Goal: Task Accomplishment & Management: Manage account settings

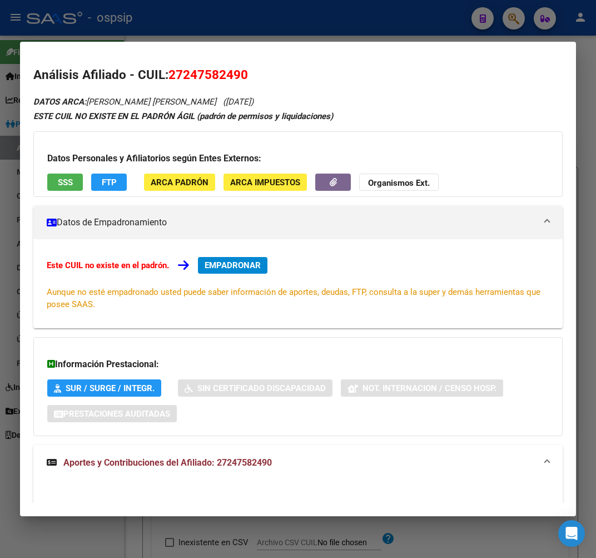
click at [249, 26] on div at bounding box center [298, 279] width 596 height 558
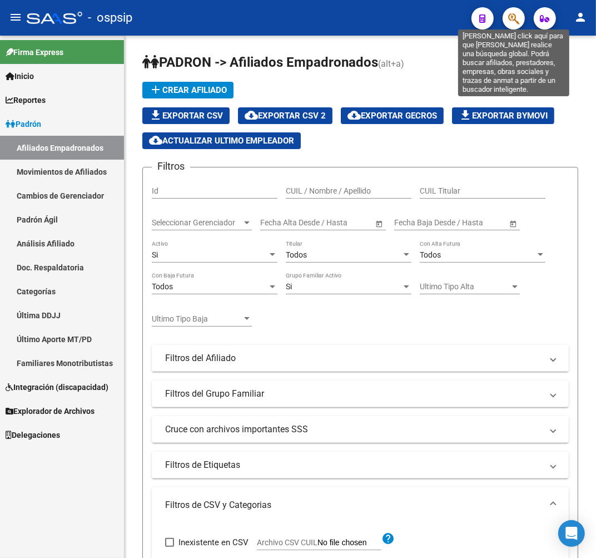
click at [516, 12] on icon "button" at bounding box center [513, 18] width 11 height 13
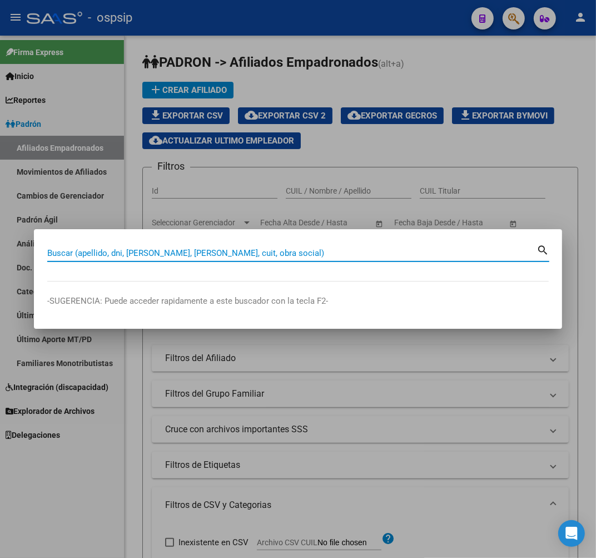
click at [71, 256] on input "Buscar (apellido, dni, [PERSON_NAME], [PERSON_NAME], cuit, obra social)" at bounding box center [291, 253] width 489 height 10
click at [123, 248] on input "391" at bounding box center [291, 253] width 489 height 10
type input "3"
type input "391771414"
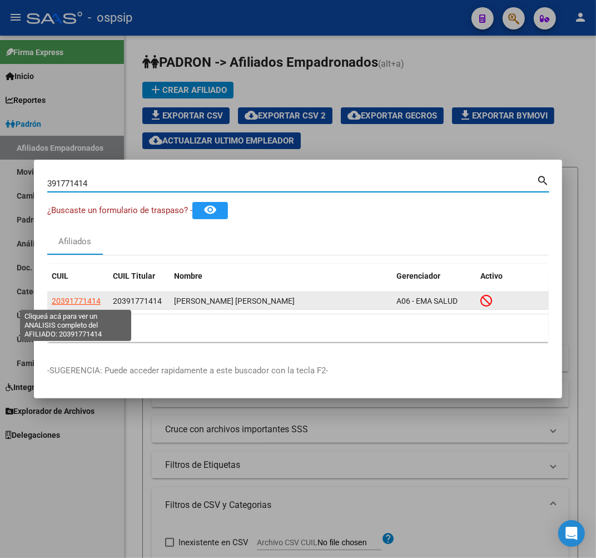
click at [75, 303] on span "20391771414" at bounding box center [76, 300] width 49 height 9
type textarea "20391771414"
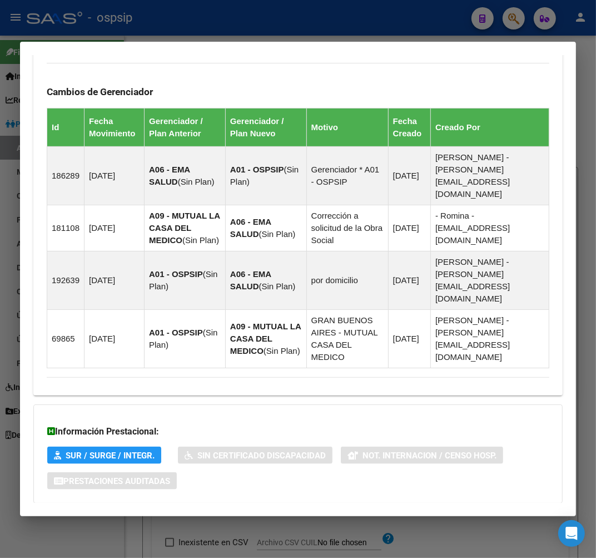
click at [345, 519] on mat-panel-title "Aportes y Contribuciones del Afiliado: 20391771414" at bounding box center [291, 525] width 489 height 13
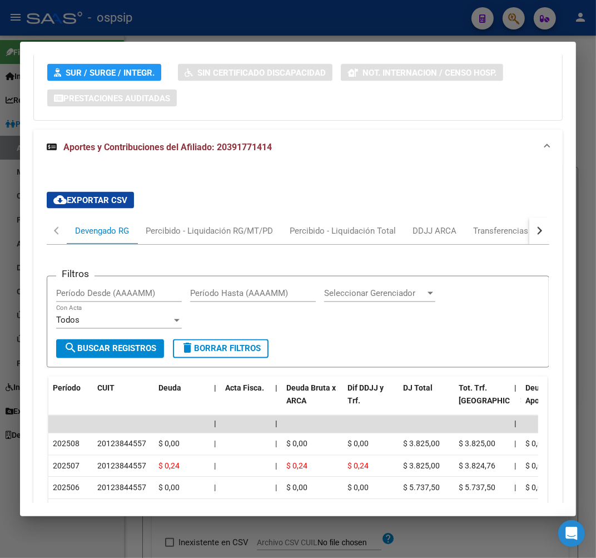
scroll to position [1106, 0]
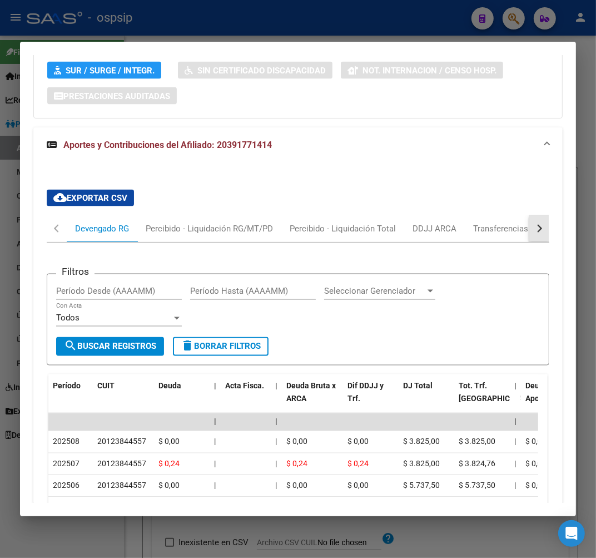
click at [530, 215] on button "button" at bounding box center [540, 228] width 20 height 27
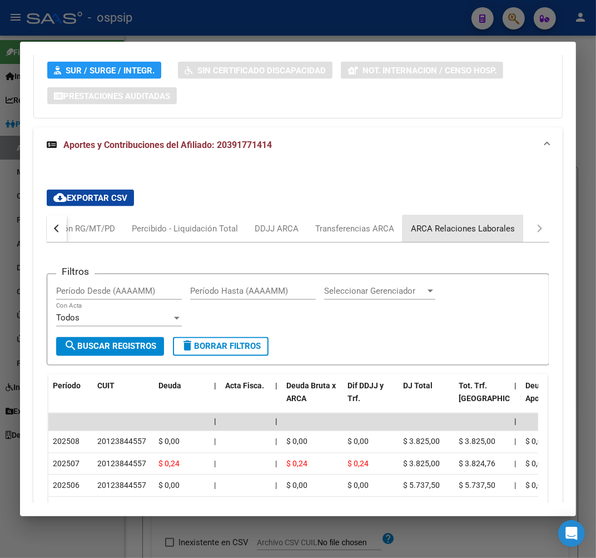
click at [477, 215] on div "ARCA Relaciones Laborales" at bounding box center [463, 228] width 121 height 27
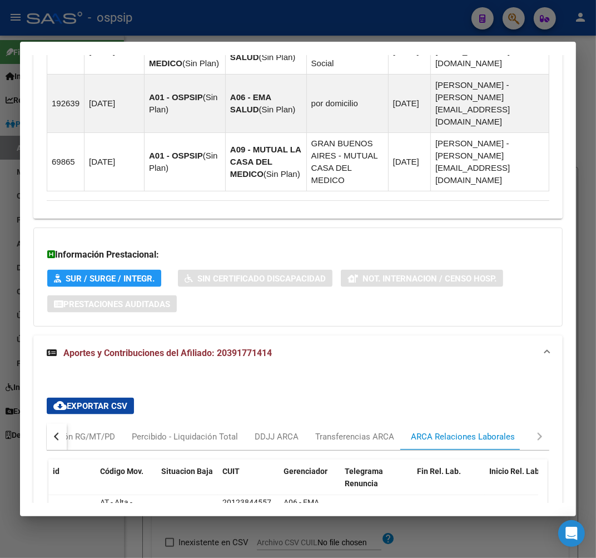
scroll to position [978, 0]
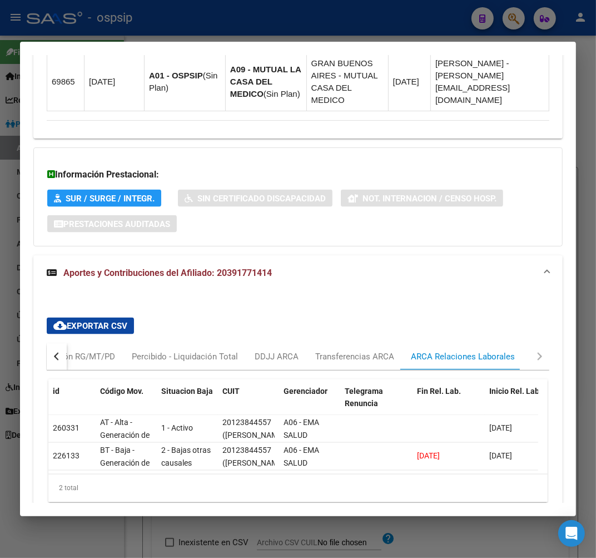
click at [52, 343] on button "button" at bounding box center [57, 356] width 20 height 27
click at [116, 343] on div "Devengado RG" at bounding box center [102, 356] width 71 height 27
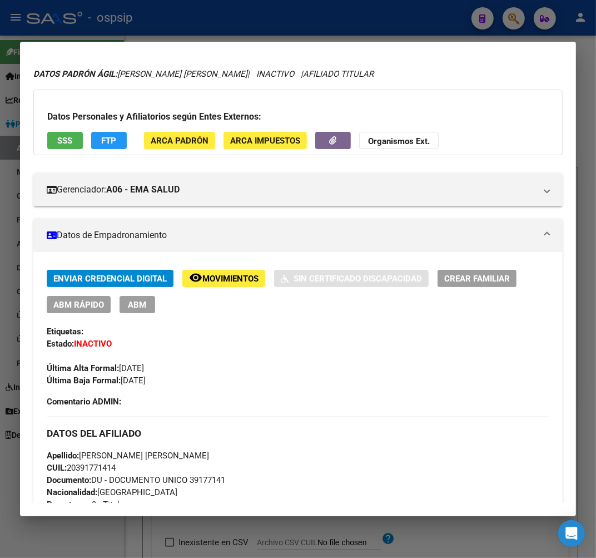
scroll to position [0, 0]
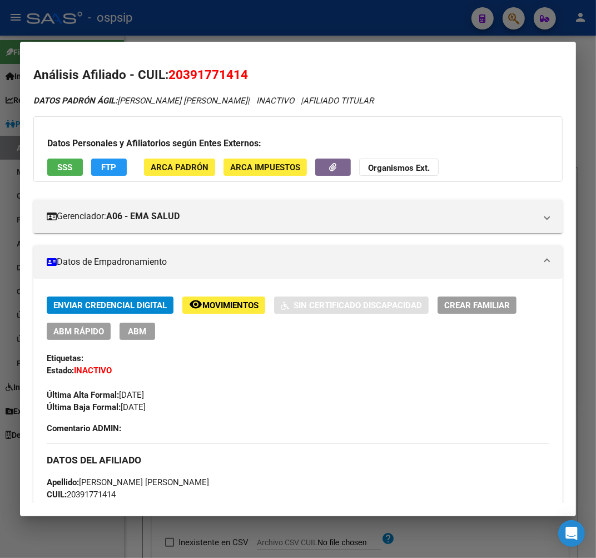
click at [220, 301] on span "Movimientos" at bounding box center [230, 305] width 56 height 10
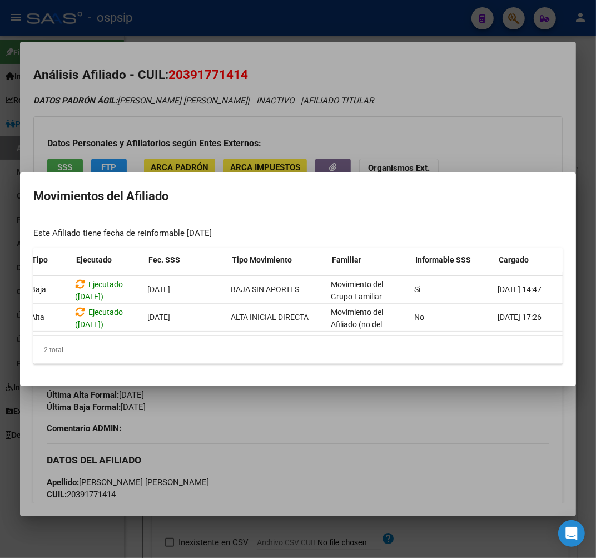
scroll to position [0, 83]
click at [276, 429] on div at bounding box center [298, 279] width 596 height 558
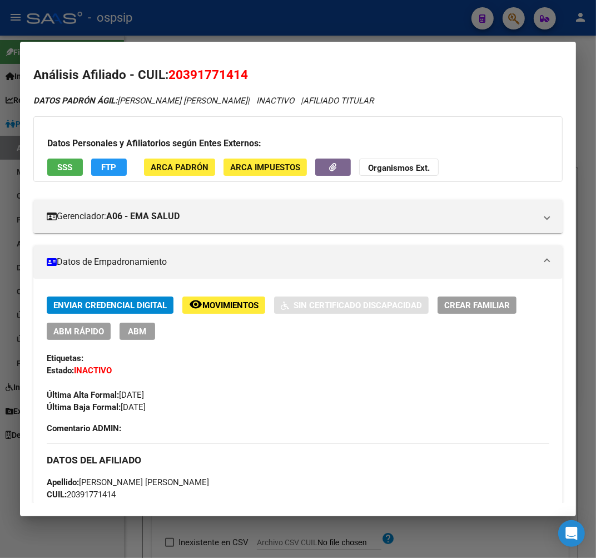
click at [135, 335] on span "ABM" at bounding box center [137, 331] width 18 height 10
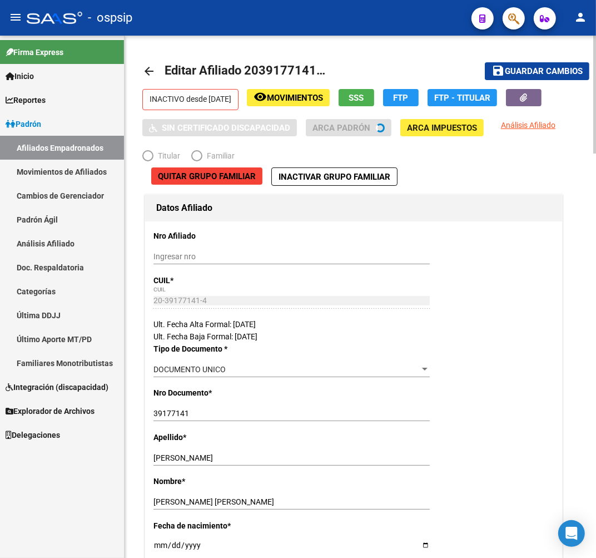
radio input "true"
type input "20-12384455-7"
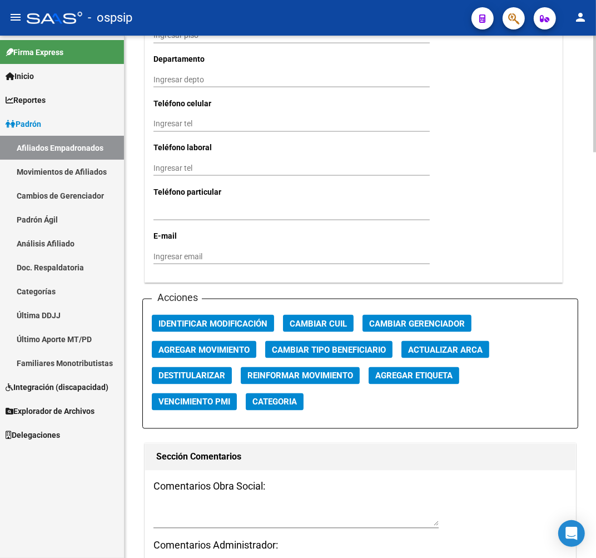
scroll to position [1298, 0]
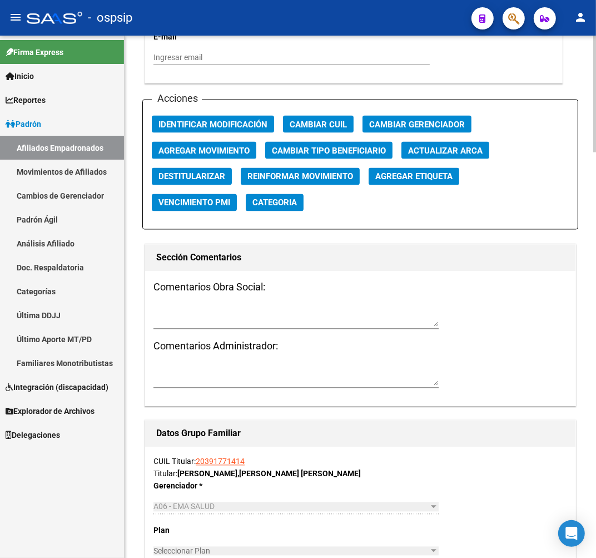
click at [230, 152] on span "Agregar Movimiento" at bounding box center [204, 151] width 91 height 10
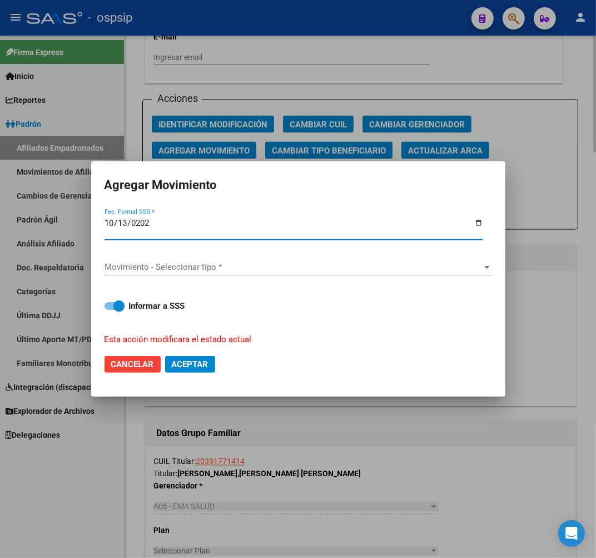
type input "[DATE]"
click at [232, 270] on span "Movimiento - Seleccionar tipo *" at bounding box center [294, 267] width 378 height 10
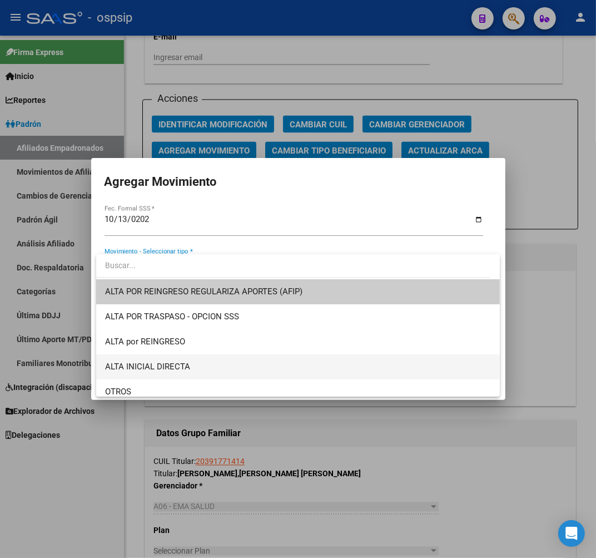
click at [229, 365] on span "ALTA INICIAL DIRECTA" at bounding box center [298, 366] width 386 height 25
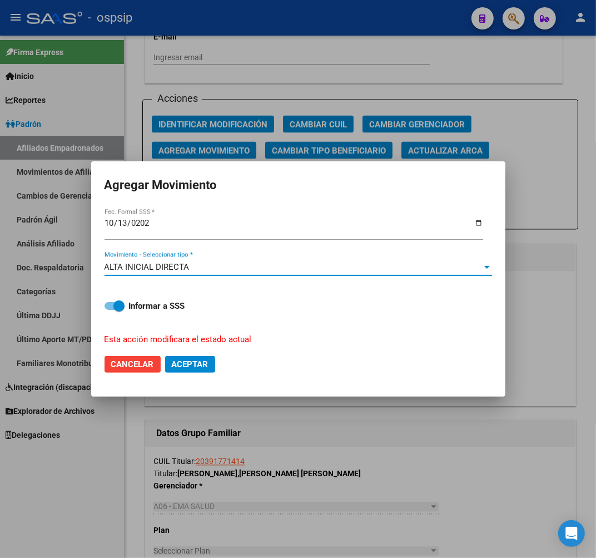
click at [207, 368] on span "Aceptar" at bounding box center [190, 364] width 37 height 10
checkbox input "false"
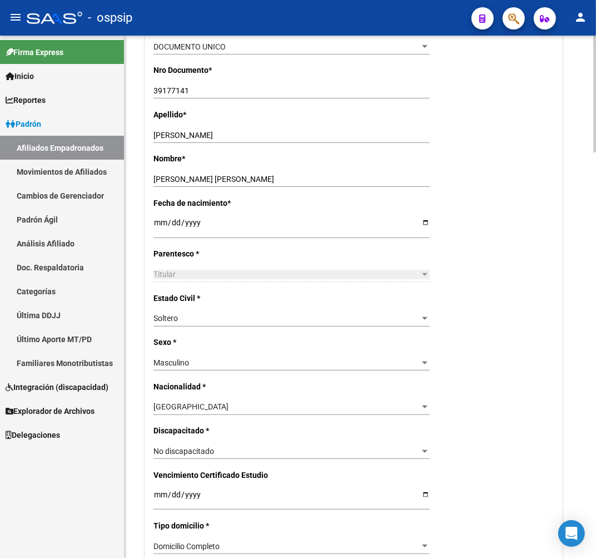
scroll to position [123, 0]
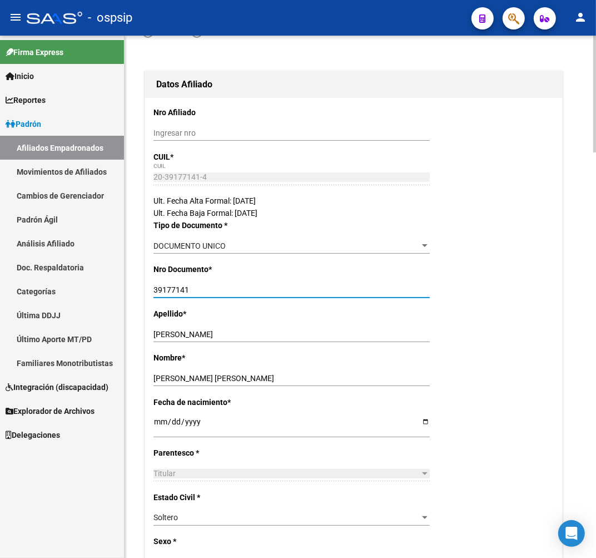
drag, startPoint x: 209, startPoint y: 293, endPoint x: 146, endPoint y: 288, distance: 63.6
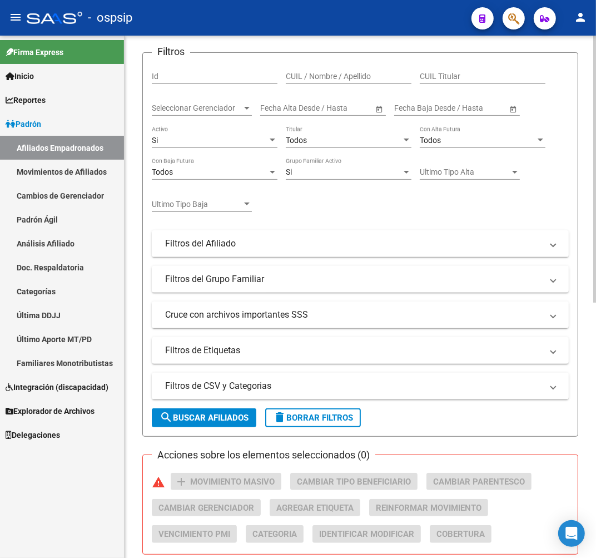
scroll to position [62, 0]
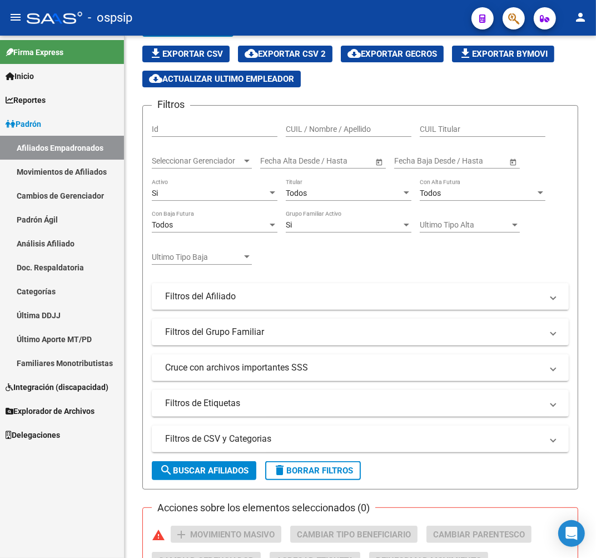
click at [514, 27] on span "button" at bounding box center [513, 18] width 11 height 23
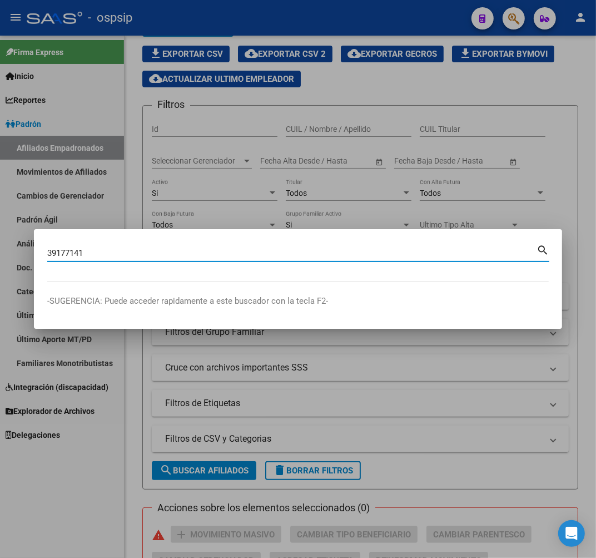
type input "39177141"
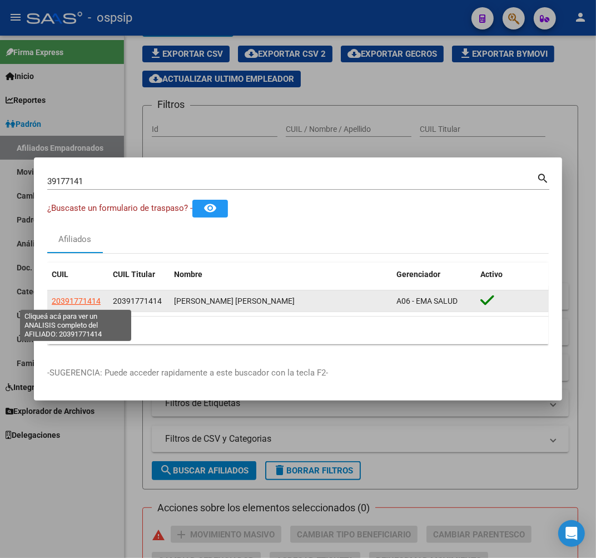
click at [71, 299] on span "20391771414" at bounding box center [76, 300] width 49 height 9
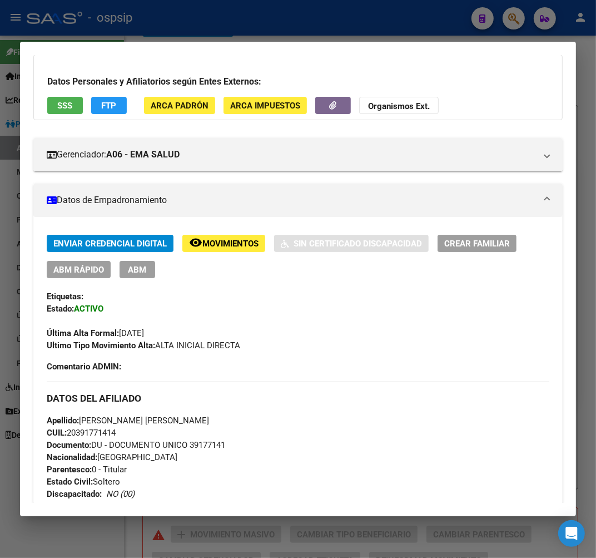
click at [281, 18] on div at bounding box center [298, 279] width 596 height 558
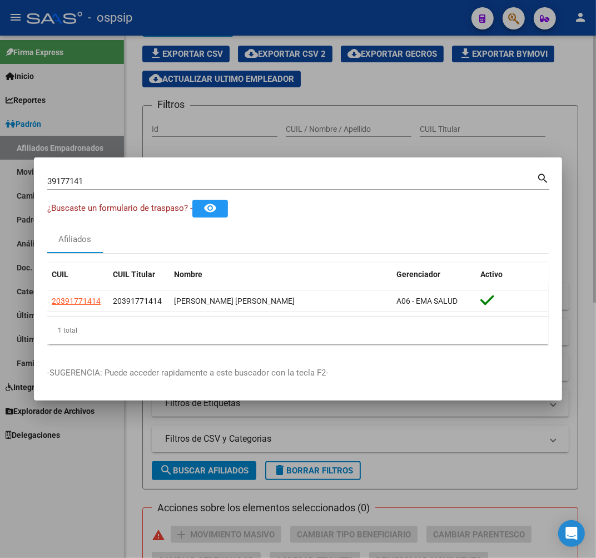
drag, startPoint x: 281, startPoint y: 18, endPoint x: 416, endPoint y: 107, distance: 161.1
click at [286, 32] on div at bounding box center [298, 279] width 596 height 558
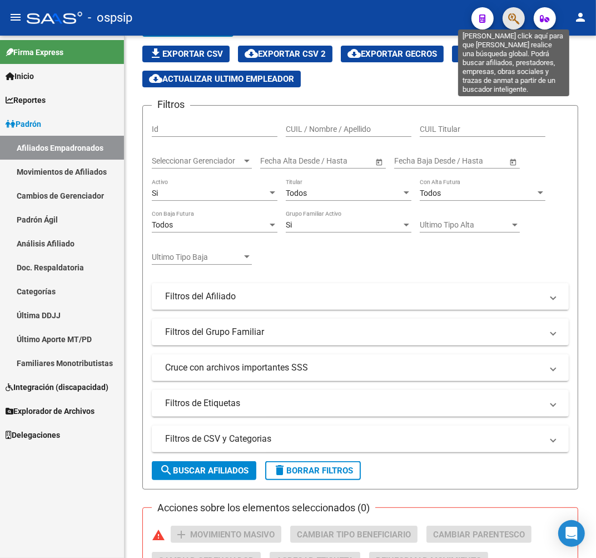
click at [508, 19] on icon "button" at bounding box center [513, 18] width 11 height 13
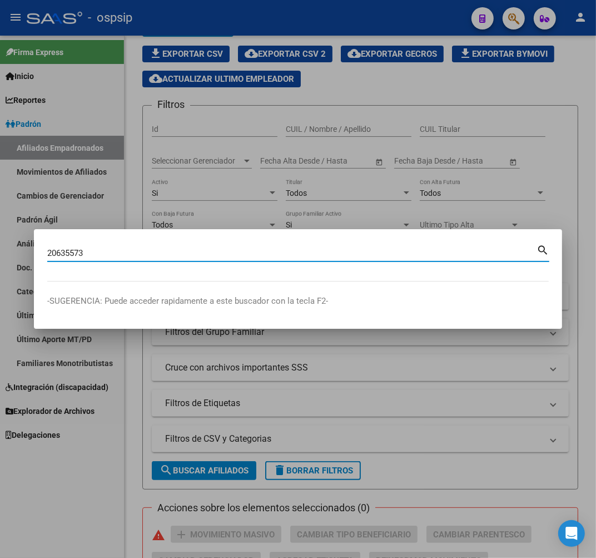
type input "20635573"
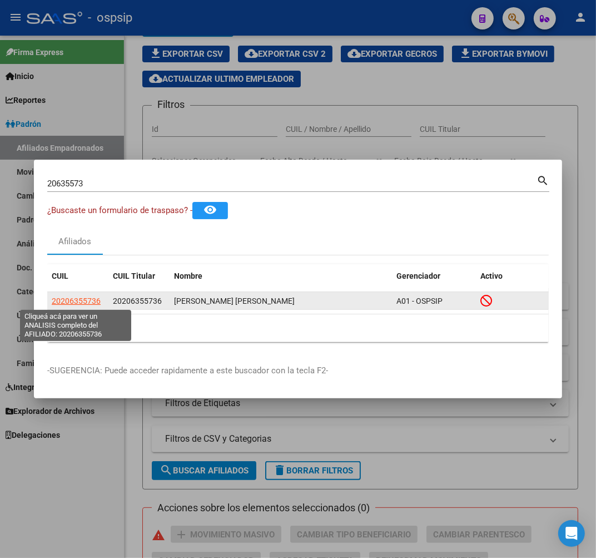
click at [77, 298] on span "20206355736" at bounding box center [76, 300] width 49 height 9
type textarea "20206355736"
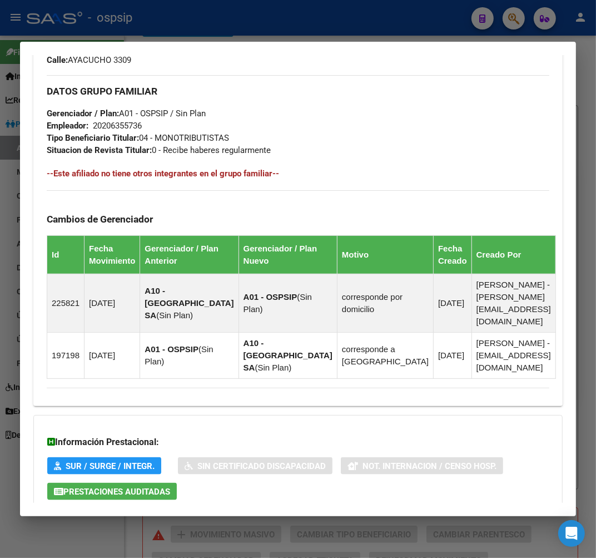
scroll to position [677, 0]
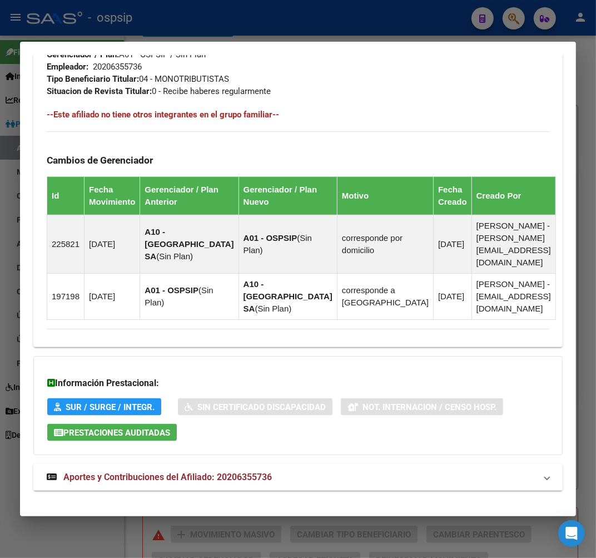
drag, startPoint x: 300, startPoint y: 465, endPoint x: 343, endPoint y: 444, distance: 47.8
click at [300, 471] on mat-panel-title "Aportes y Contribuciones del Afiliado: 20206355736" at bounding box center [291, 477] width 489 height 13
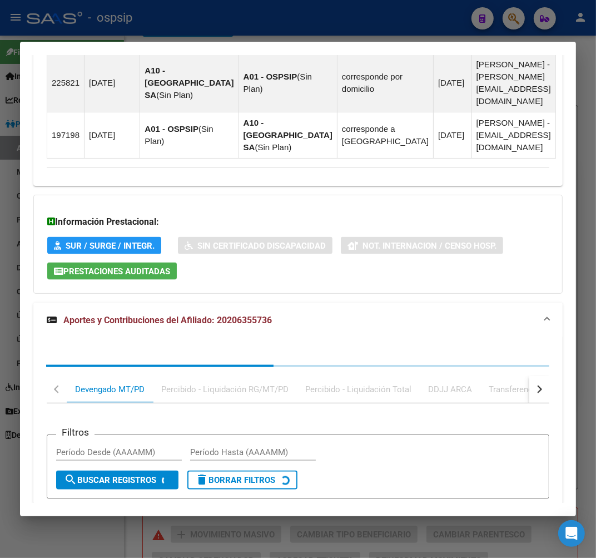
scroll to position [960, 0]
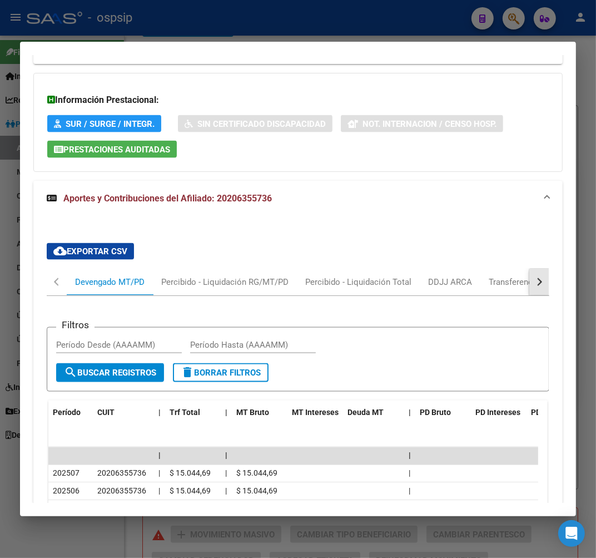
click at [532, 271] on button "button" at bounding box center [540, 282] width 20 height 27
click at [486, 276] on div "Transferencias ARCA" at bounding box center [474, 282] width 79 height 12
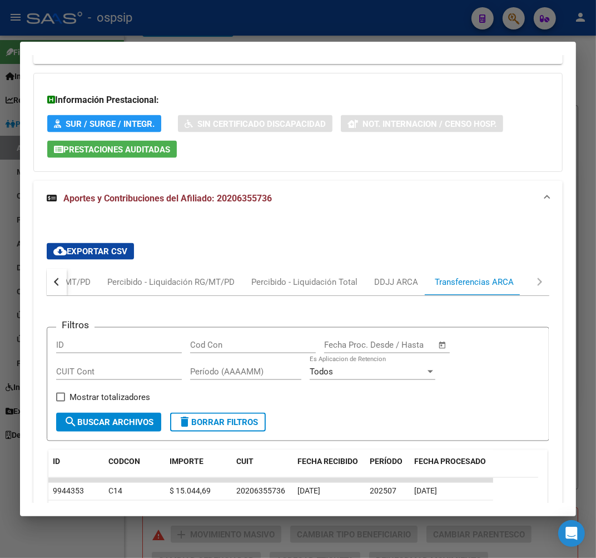
drag, startPoint x: 426, startPoint y: 467, endPoint x: 176, endPoint y: 367, distance: 268.5
click at [453, 478] on datatable-body-cell at bounding box center [451, 480] width 83 height 4
click at [64, 274] on button "button" at bounding box center [57, 282] width 20 height 27
click at [89, 276] on div "Devengado MT/PD" at bounding box center [110, 282] width 70 height 12
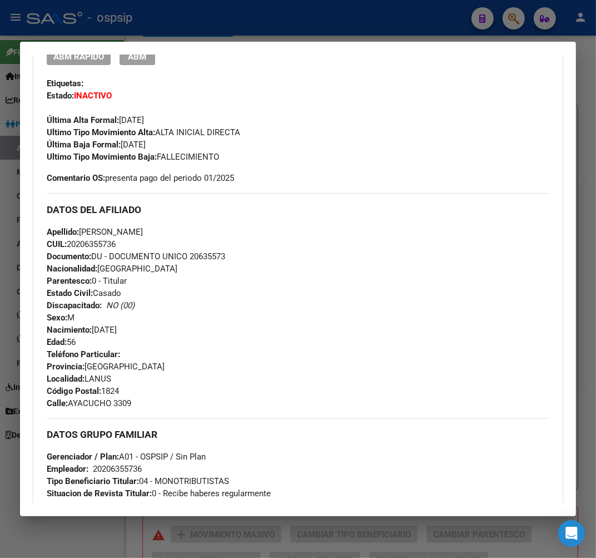
scroll to position [314, 0]
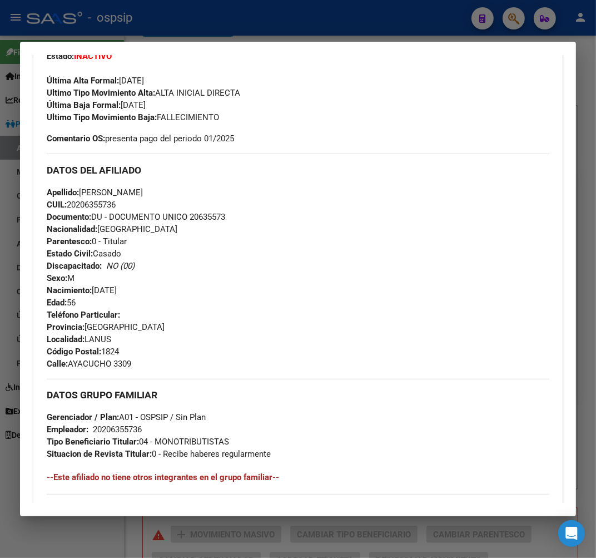
click at [340, 290] on div "Apellido: [PERSON_NAME] CUIL: 20206355736 Documento: DU - DOCUMENTO UNICO 20635…" at bounding box center [298, 247] width 503 height 122
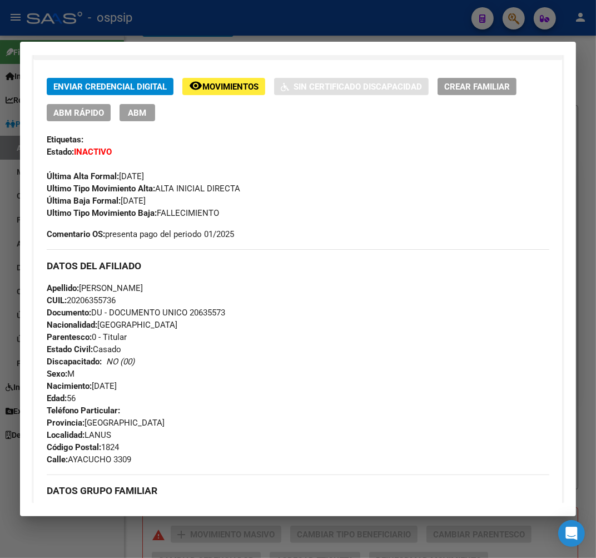
scroll to position [191, 0]
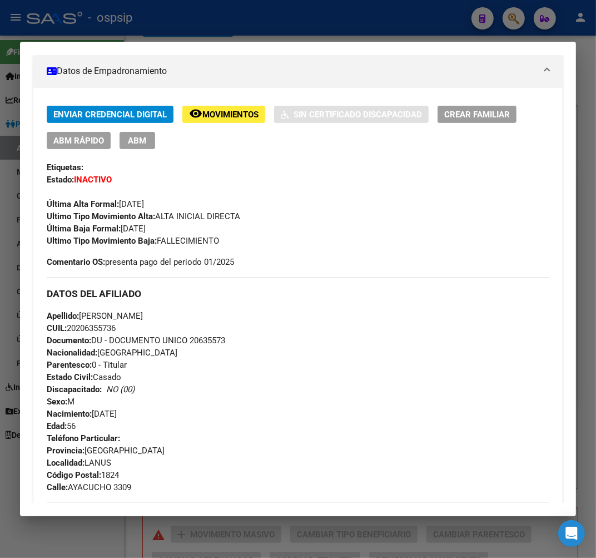
drag, startPoint x: 237, startPoint y: 340, endPoint x: 188, endPoint y: 338, distance: 49.0
click at [188, 338] on div "Apellido: [PERSON_NAME] CUIL: 20206355736 Documento: DU - DOCUMENTO UNICO 20635…" at bounding box center [298, 371] width 503 height 122
copy span "20635573"
click at [235, 26] on div at bounding box center [298, 279] width 596 height 558
drag, startPoint x: 235, startPoint y: 26, endPoint x: 339, endPoint y: 76, distance: 115.9
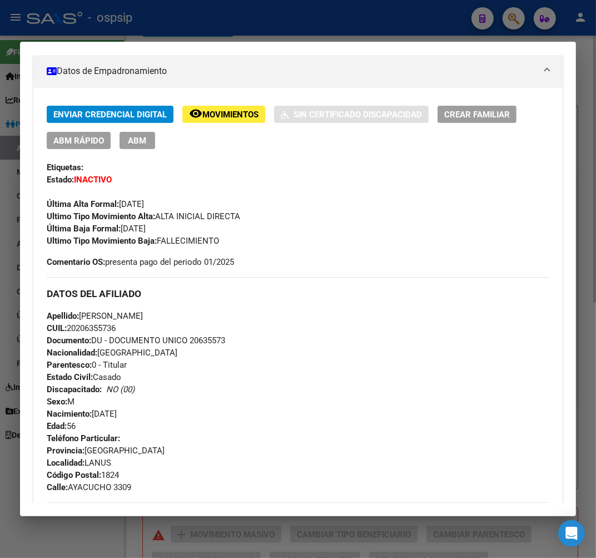
click at [236, 29] on div at bounding box center [298, 279] width 596 height 558
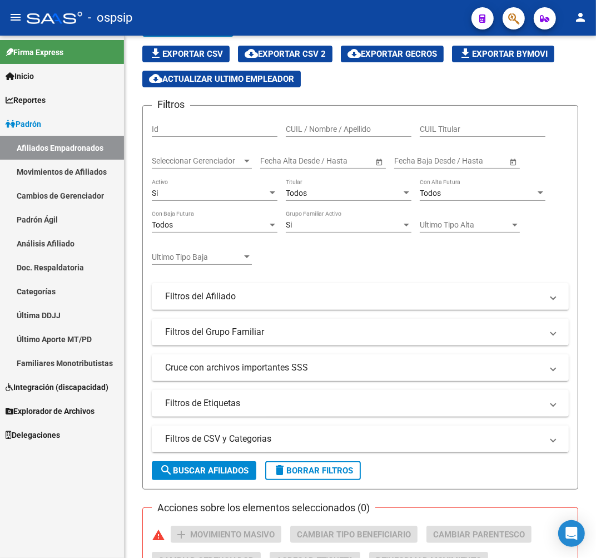
click at [521, 16] on button "button" at bounding box center [514, 18] width 22 height 22
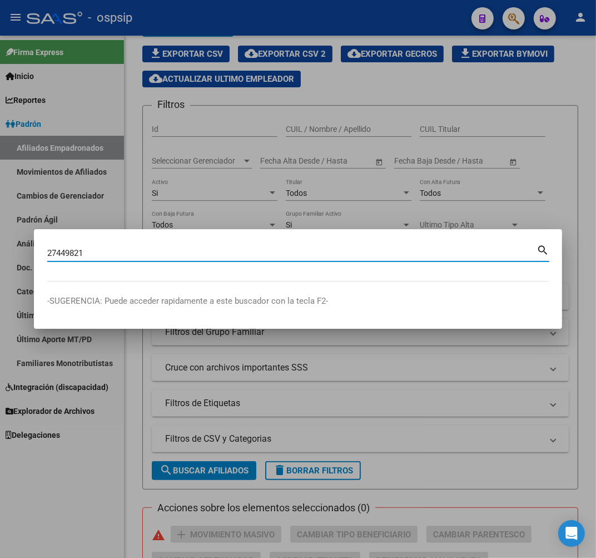
type input "27449821"
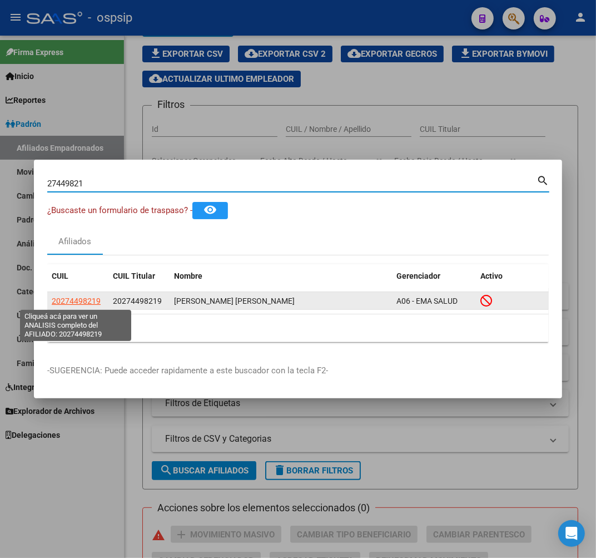
click at [79, 298] on span "20274498219" at bounding box center [76, 300] width 49 height 9
type textarea "20274498219"
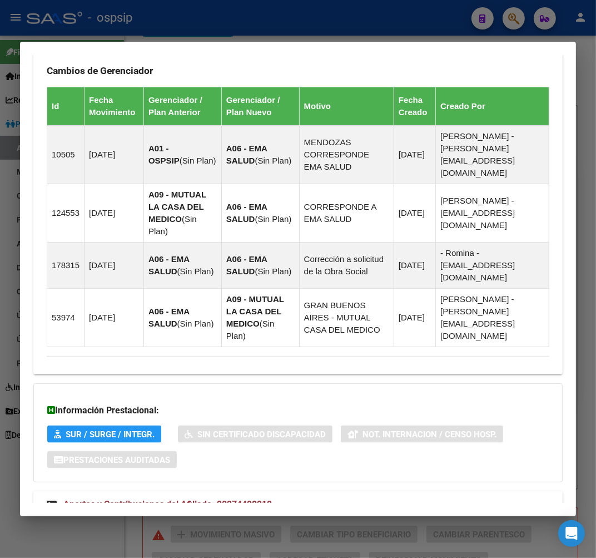
scroll to position [745, 0]
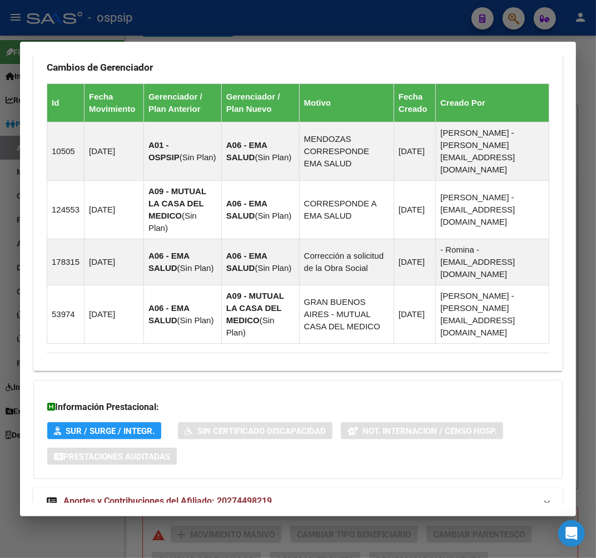
drag, startPoint x: 388, startPoint y: 466, endPoint x: 392, endPoint y: 453, distance: 14.1
click at [388, 494] on mat-panel-title "Aportes y Contribuciones del Afiliado: 20274498219" at bounding box center [291, 500] width 489 height 13
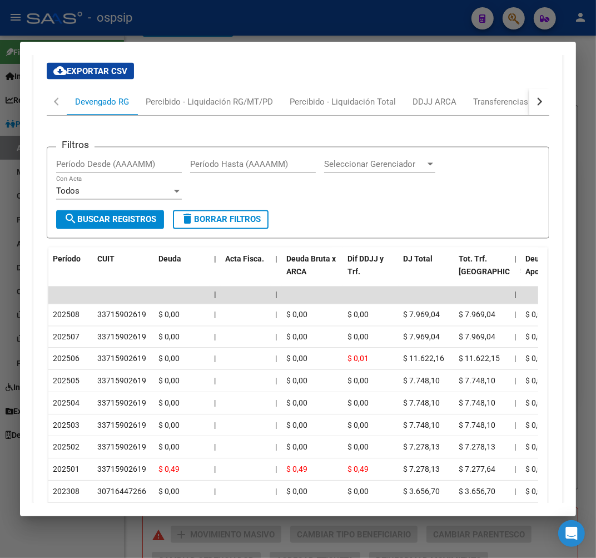
scroll to position [946, 0]
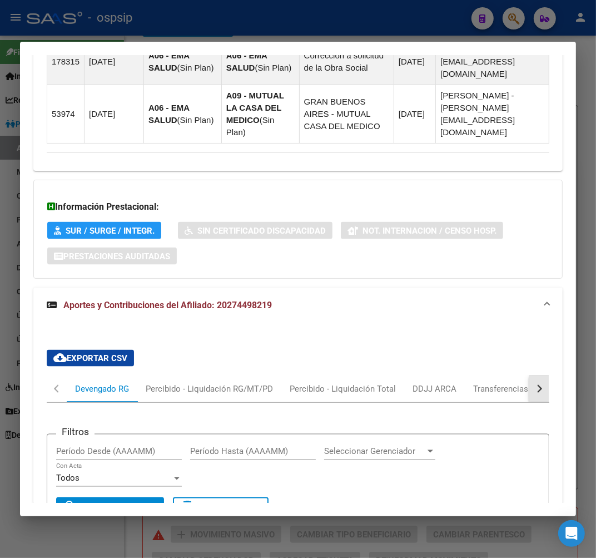
click at [535, 385] on div "button" at bounding box center [539, 389] width 8 height 8
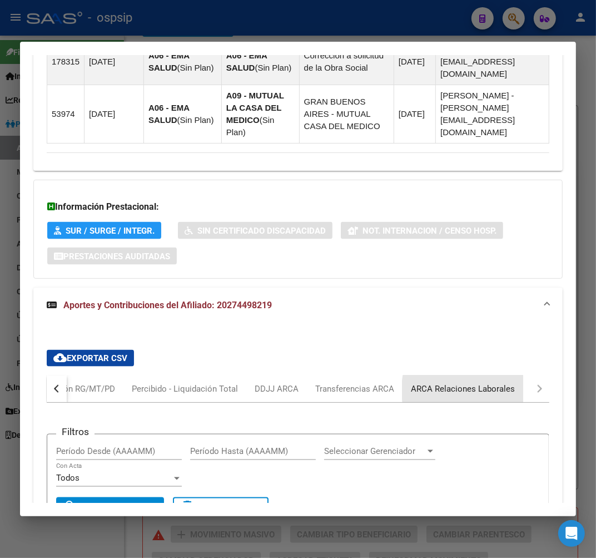
click at [489, 383] on div "ARCA Relaciones Laborales" at bounding box center [463, 389] width 104 height 12
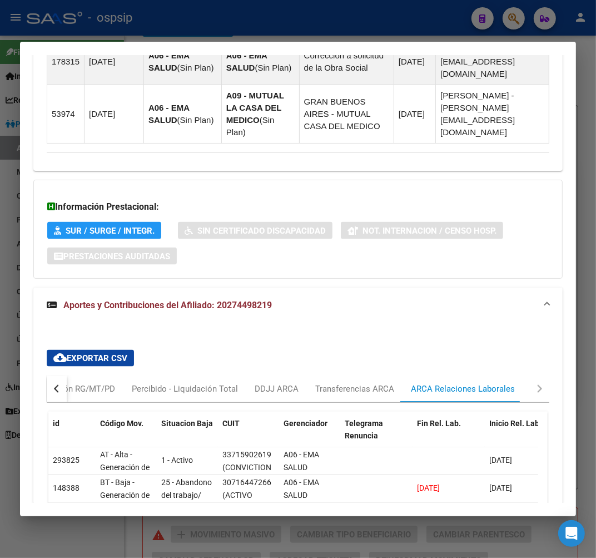
drag, startPoint x: 284, startPoint y: 25, endPoint x: 214, endPoint y: 10, distance: 71.7
click at [278, 24] on div at bounding box center [298, 279] width 596 height 558
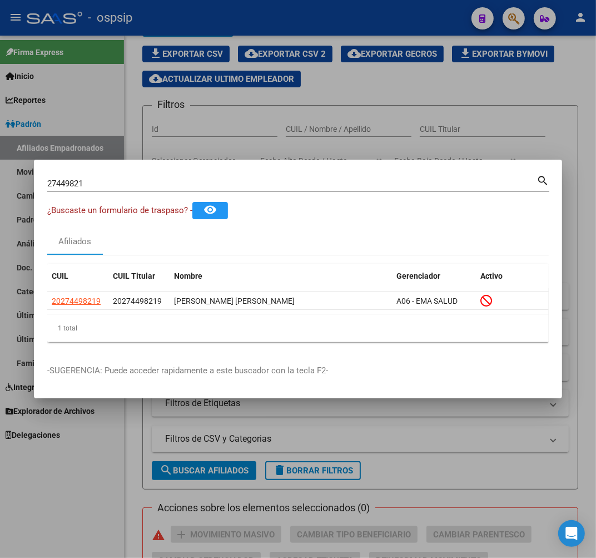
click at [93, 91] on div at bounding box center [298, 279] width 596 height 558
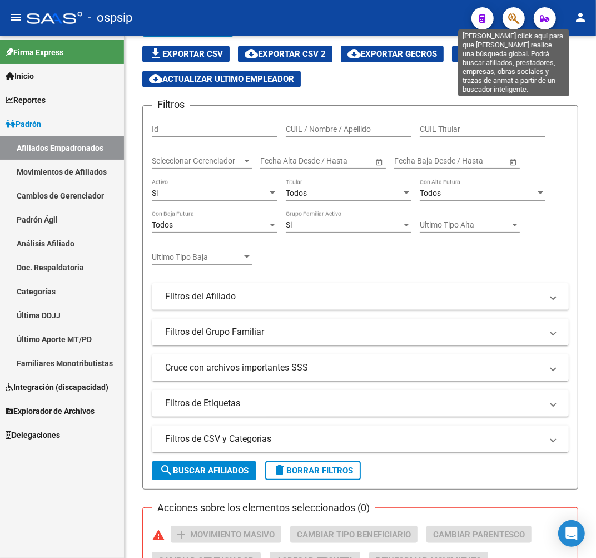
click at [512, 17] on icon "button" at bounding box center [513, 18] width 11 height 13
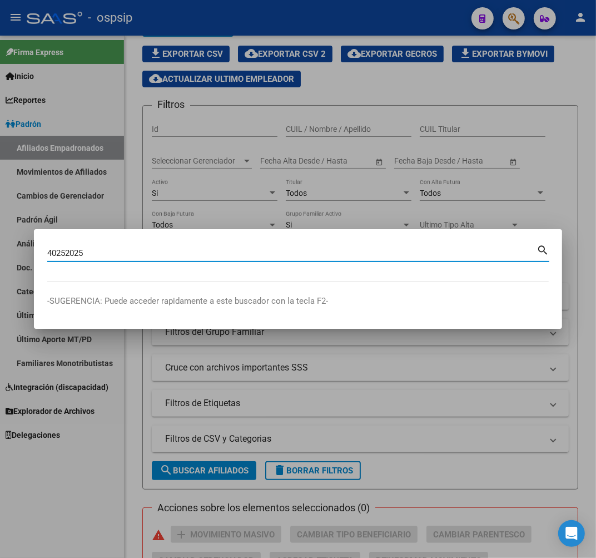
type input "40252025"
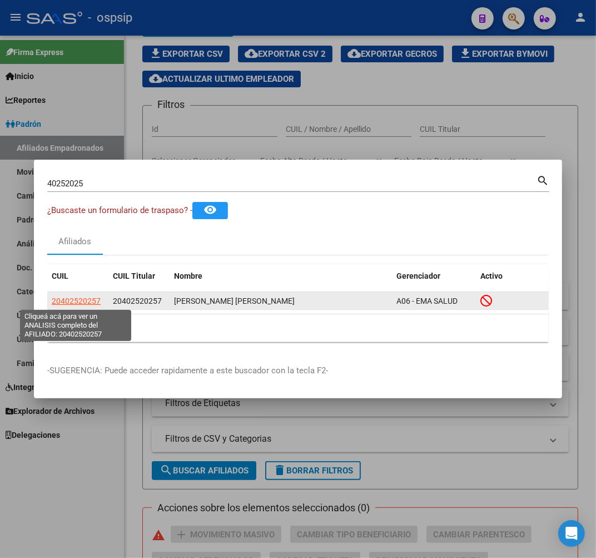
click at [80, 303] on span "20402520257" at bounding box center [76, 300] width 49 height 9
type textarea "20402520257"
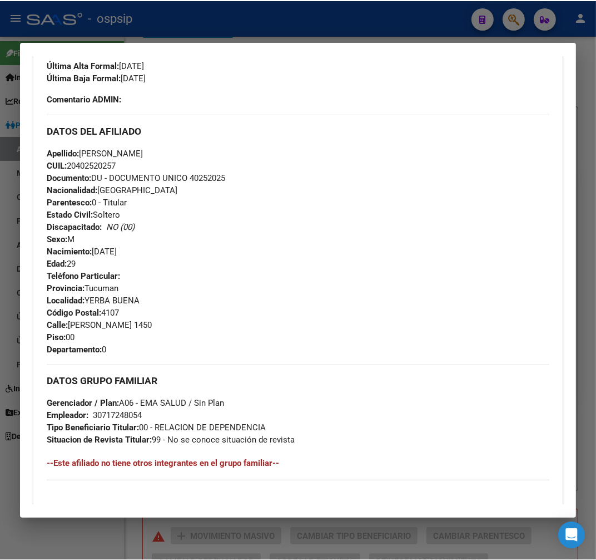
scroll to position [247, 0]
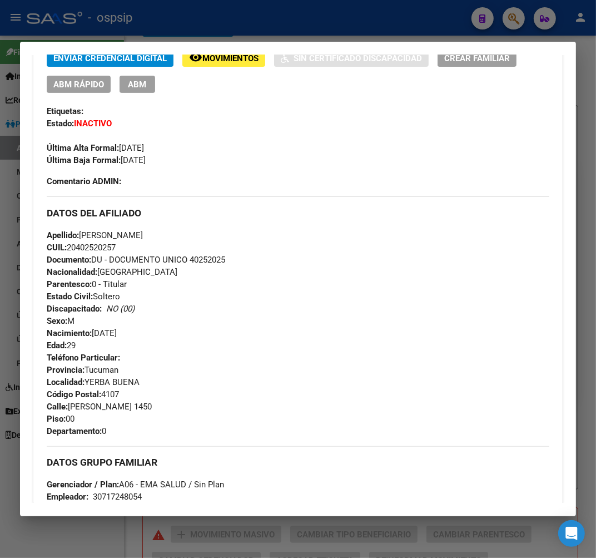
click at [212, 23] on div at bounding box center [298, 279] width 596 height 558
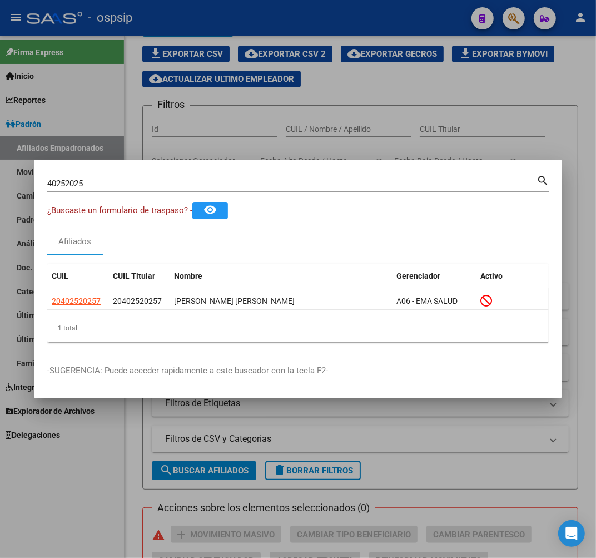
click at [375, 145] on div at bounding box center [298, 279] width 596 height 558
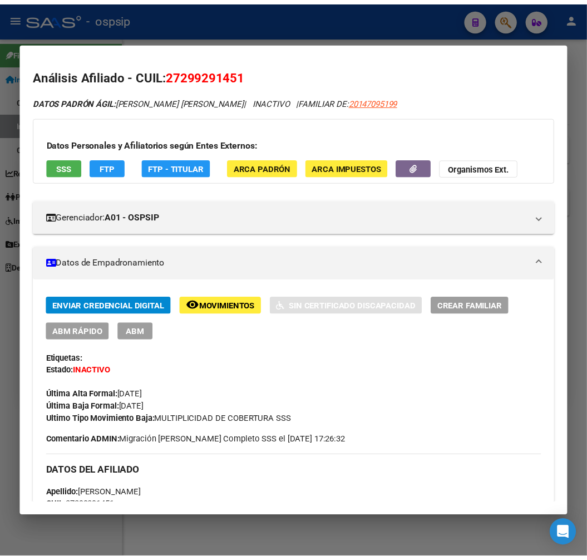
scroll to position [367, 0]
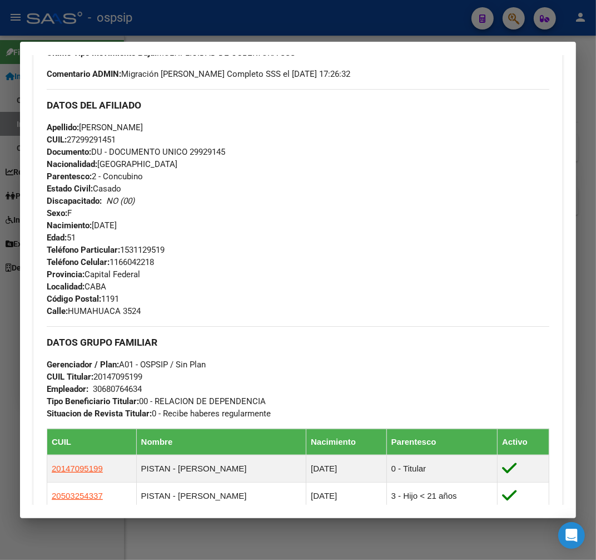
click at [281, 10] on div at bounding box center [298, 280] width 596 height 560
click at [281, 13] on div at bounding box center [298, 280] width 596 height 560
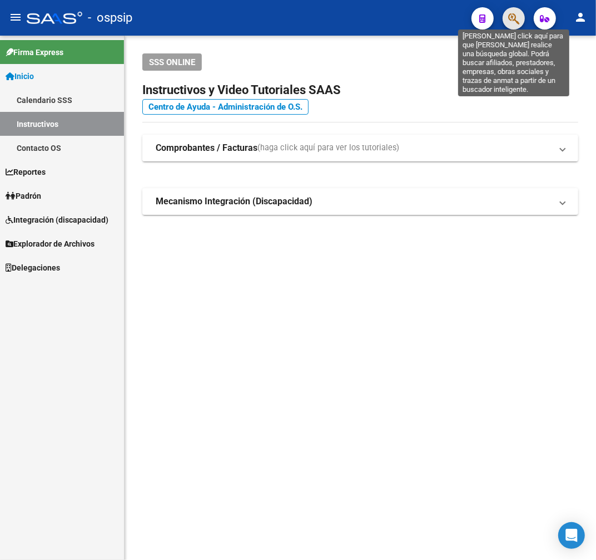
click at [509, 23] on icon "button" at bounding box center [513, 18] width 11 height 13
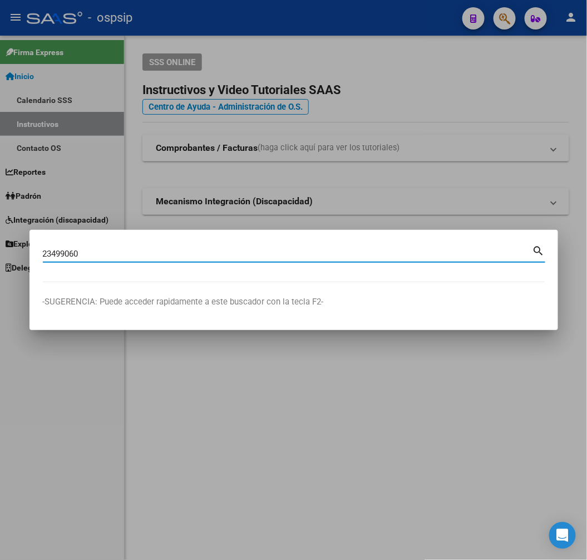
type input "23499060"
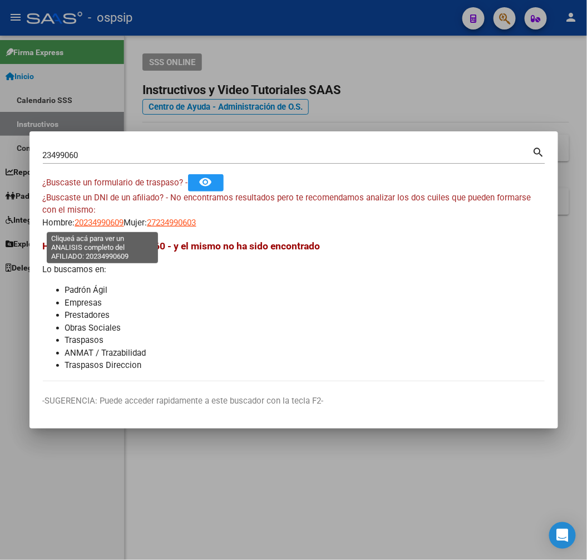
click at [110, 224] on span "20234990609" at bounding box center [99, 222] width 49 height 10
type textarea "20234990609"
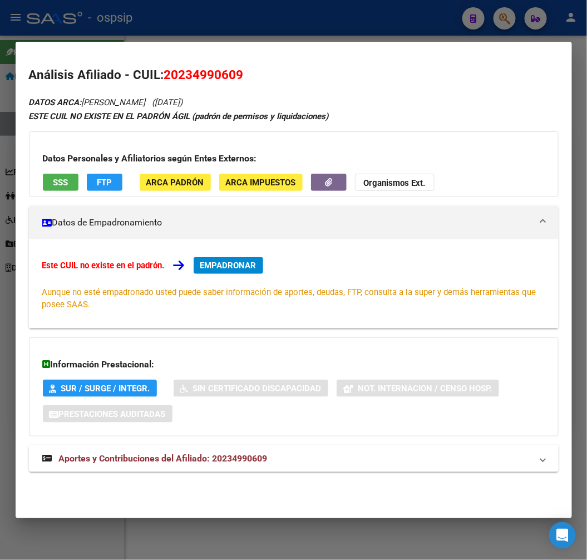
click at [296, 36] on div at bounding box center [293, 280] width 587 height 560
click at [297, 36] on div at bounding box center [293, 280] width 587 height 560
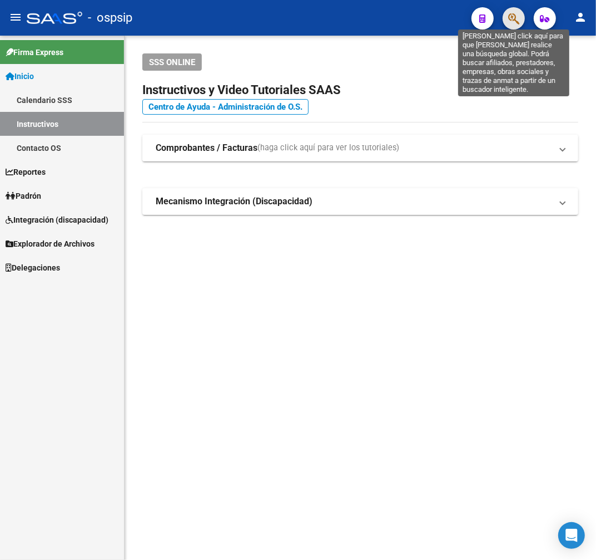
click at [511, 17] on icon "button" at bounding box center [513, 18] width 11 height 13
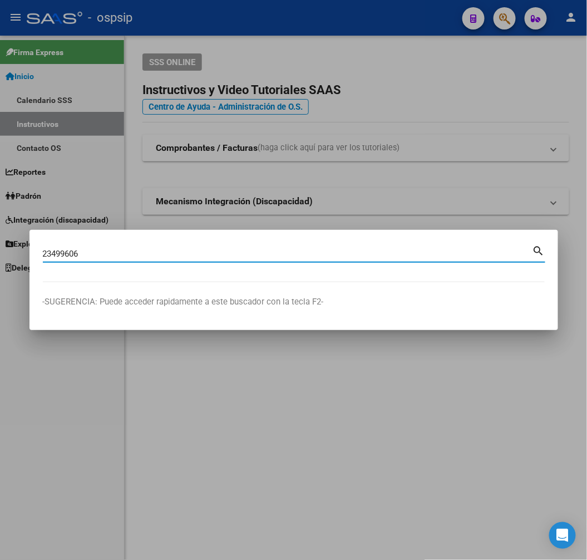
type input "23499606"
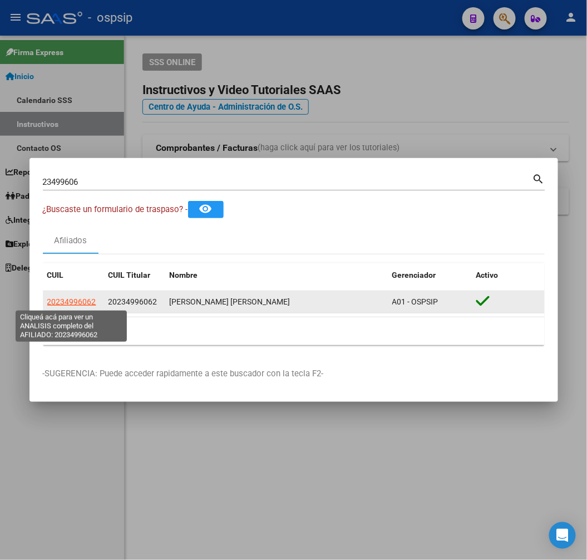
click at [82, 301] on span "20234996062" at bounding box center [71, 301] width 49 height 9
type textarea "20234996062"
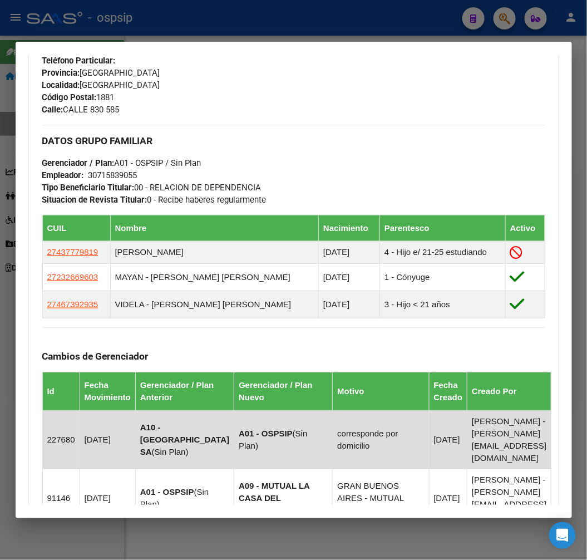
scroll to position [843, 0]
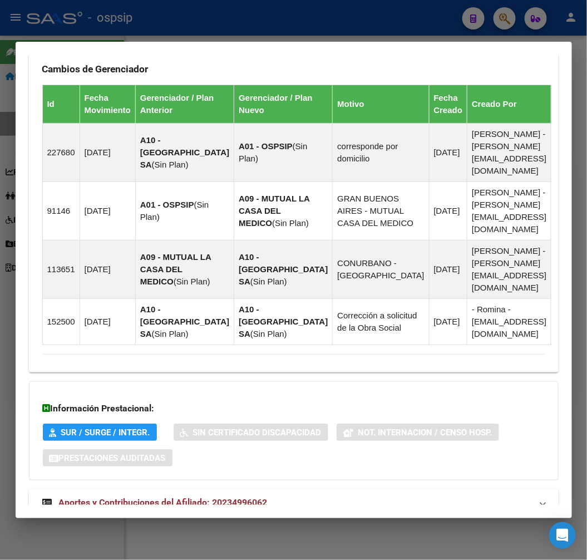
click at [383, 489] on mat-expansion-panel-header "Aportes y Contribuciones del Afiliado: 20234996062" at bounding box center [294, 502] width 530 height 27
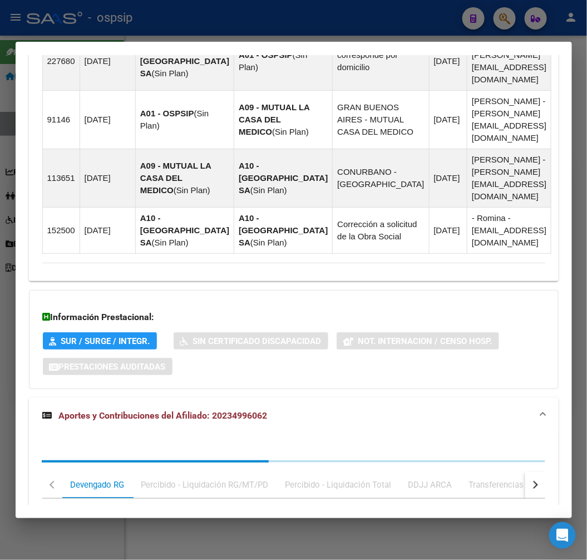
scroll to position [1146, 0]
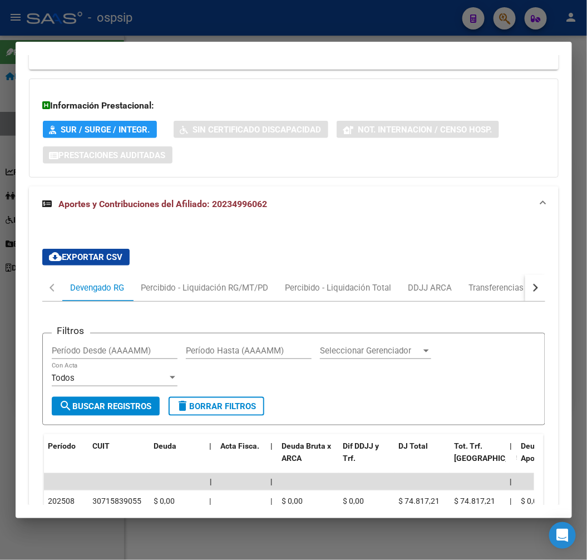
click at [525, 274] on button "button" at bounding box center [535, 287] width 20 height 27
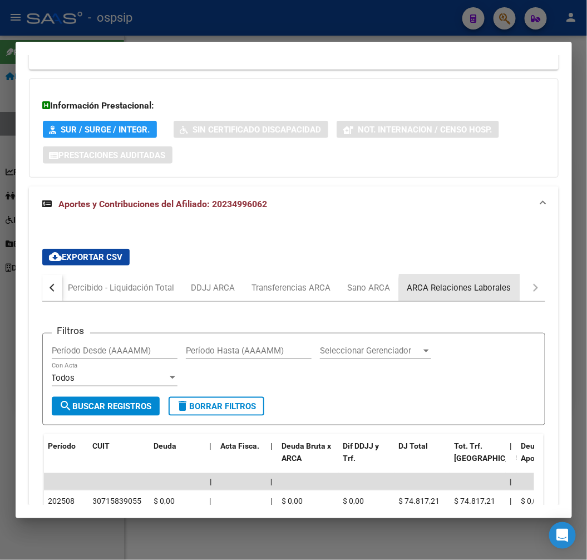
click at [498, 281] on div "ARCA Relaciones Laborales" at bounding box center [459, 287] width 104 height 12
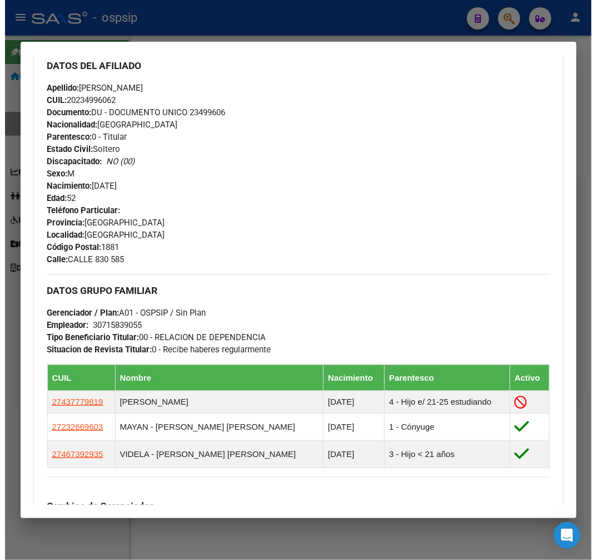
scroll to position [482, 0]
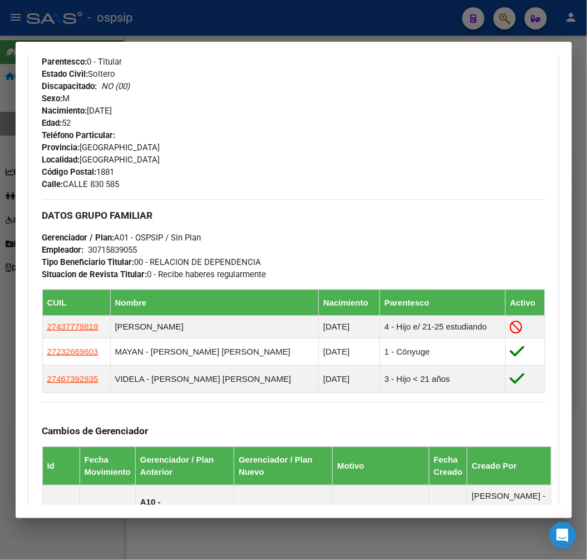
click at [293, 21] on div at bounding box center [293, 280] width 587 height 560
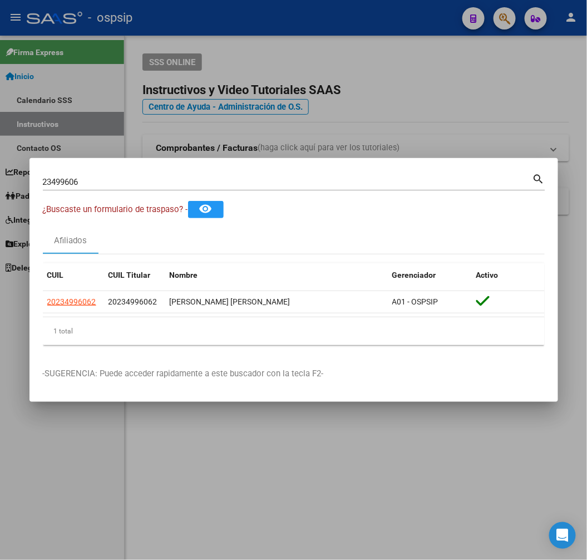
click at [348, 67] on div at bounding box center [293, 280] width 587 height 560
